Goal: Task Accomplishment & Management: Use online tool/utility

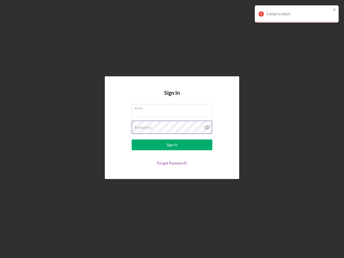
click at [172, 129] on div "Password" at bounding box center [172, 127] width 81 height 13
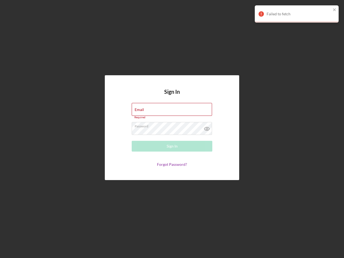
click at [207, 127] on icon at bounding box center [206, 128] width 13 height 13
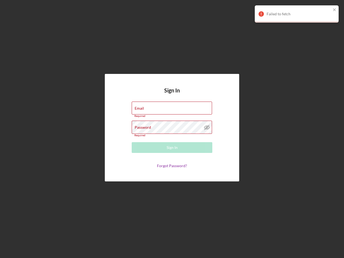
click at [297, 14] on div "Failed to fetch" at bounding box center [299, 14] width 65 height 4
click at [335, 10] on icon "close" at bounding box center [334, 9] width 3 height 3
